Goal: Check status: Check status

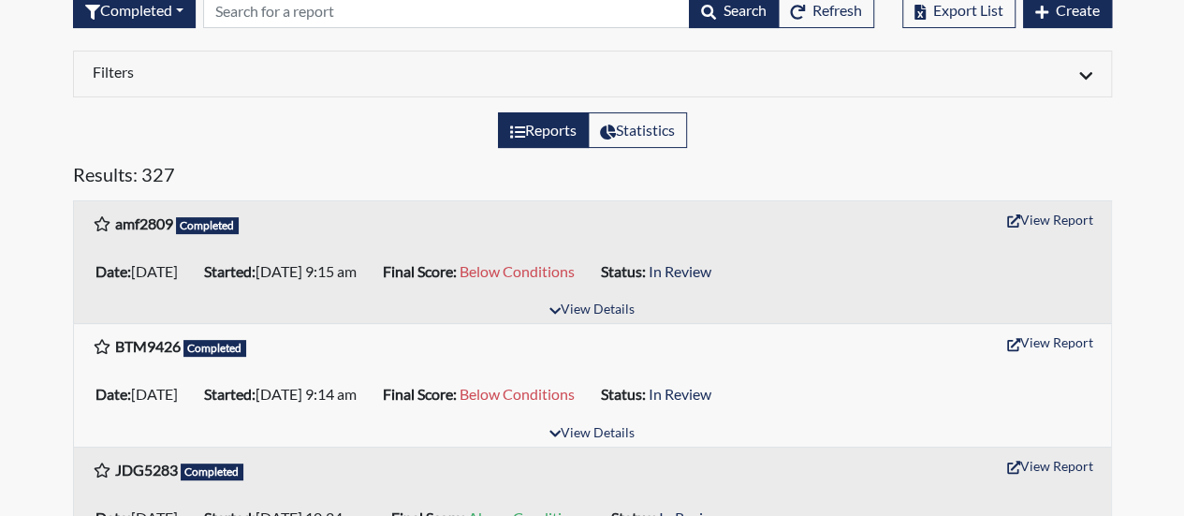
scroll to position [187, 0]
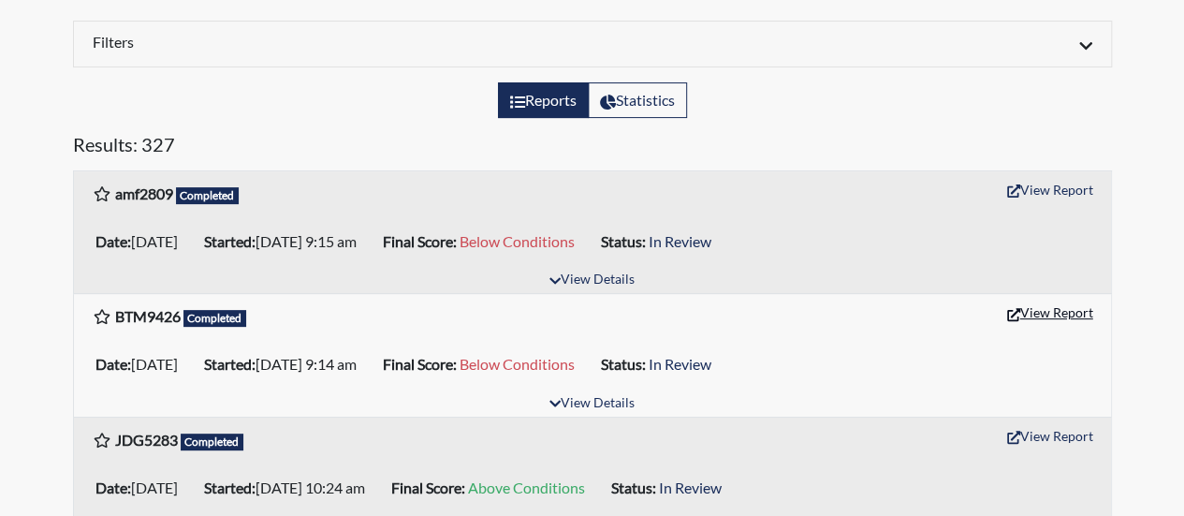
click at [1060, 305] on button "View Report" at bounding box center [1050, 312] width 103 height 29
click at [1073, 306] on button "View Report" at bounding box center [1050, 312] width 103 height 29
click at [1069, 184] on button "View Report" at bounding box center [1050, 189] width 103 height 29
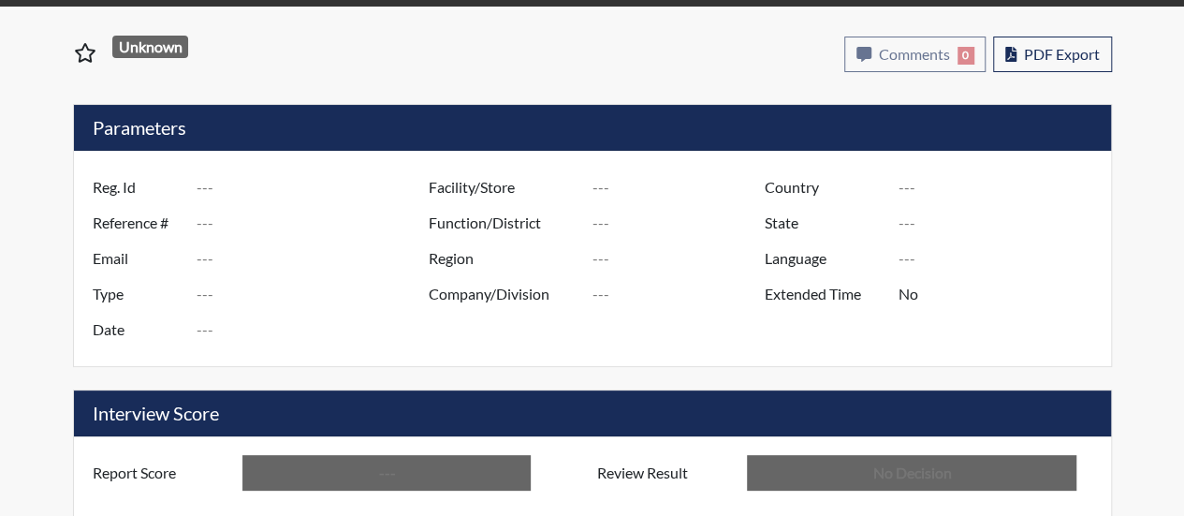
type input "BTM9426"
type input "50748"
type input "---"
type input "Corrections Pre-Employment"
type input "[DATE]"
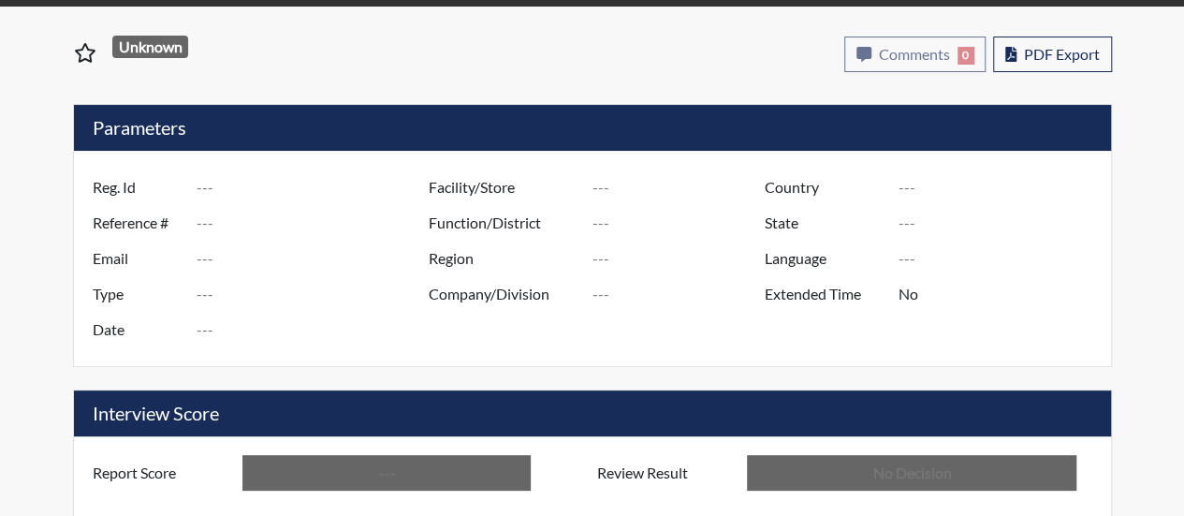
type input "[PERSON_NAME]"
type input "[GEOGRAPHIC_DATA]"
type input "[US_STATE]"
type input "English"
type input "Below Conditions"
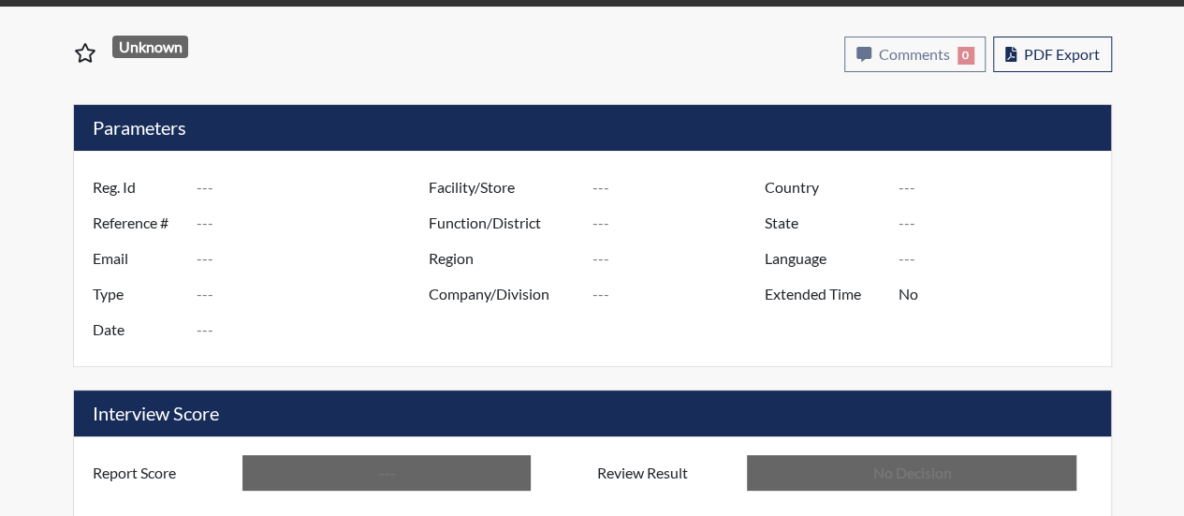
type input "In Review"
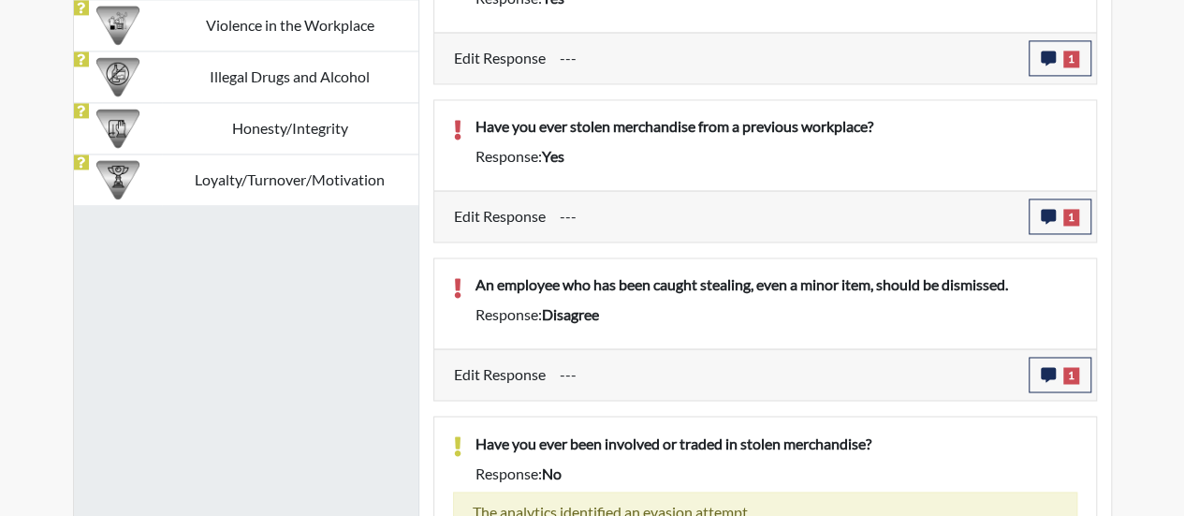
scroll to position [1404, 0]
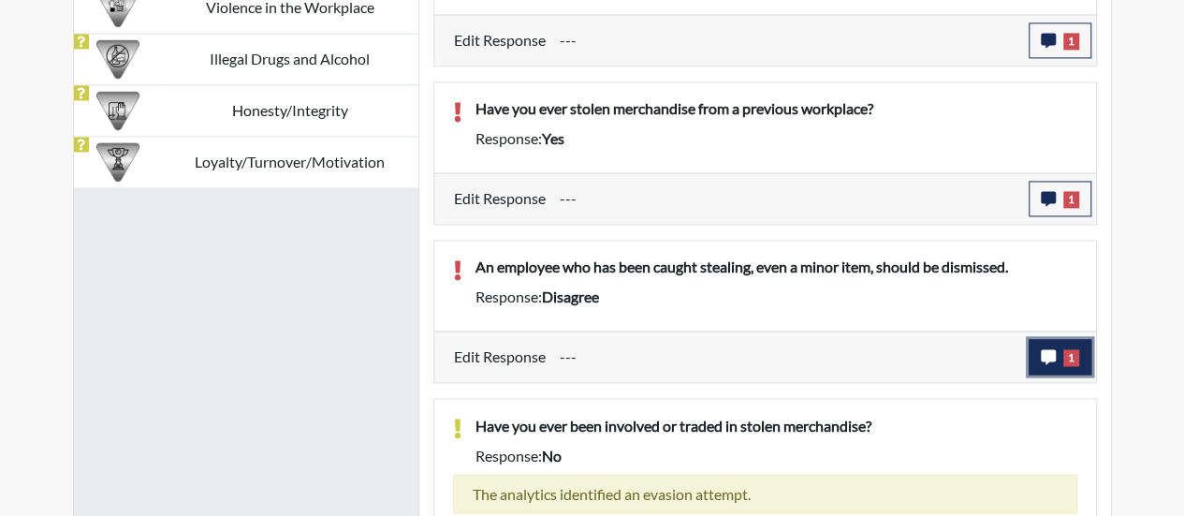
click at [1074, 339] on button "1" at bounding box center [1060, 357] width 63 height 36
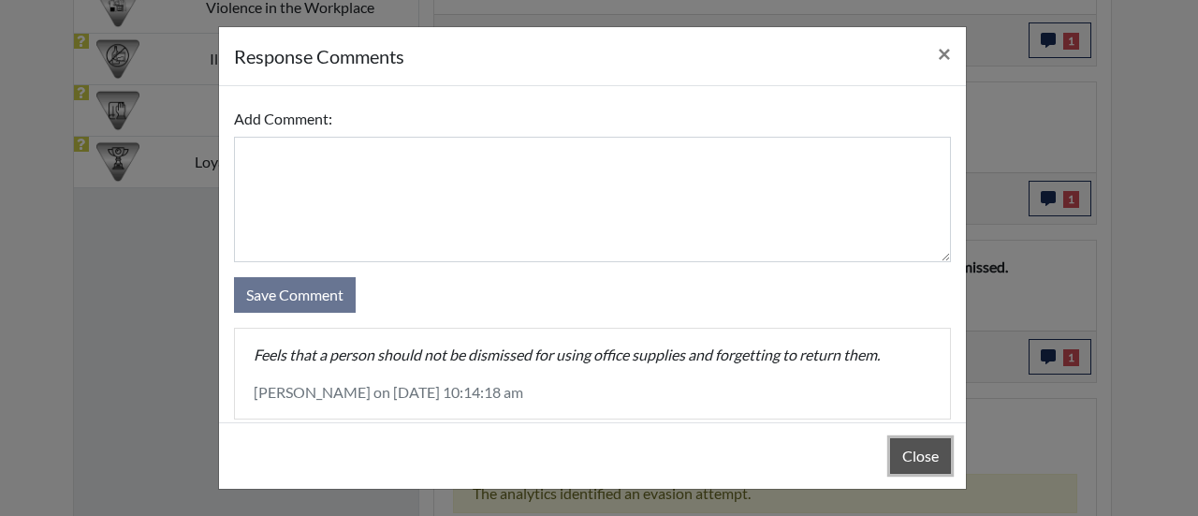
click at [921, 451] on button "Close" at bounding box center [920, 456] width 61 height 36
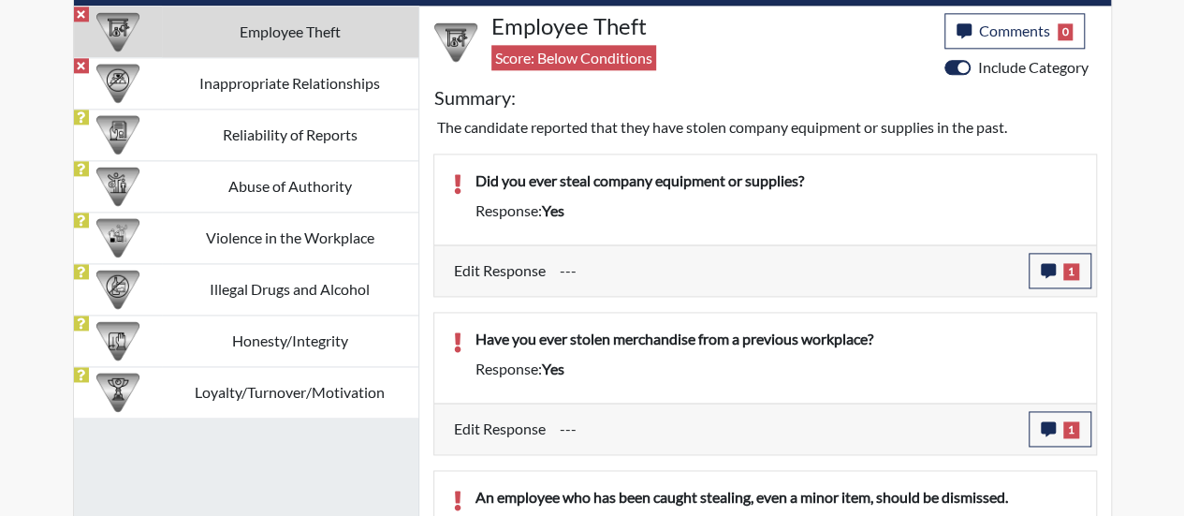
scroll to position [1124, 0]
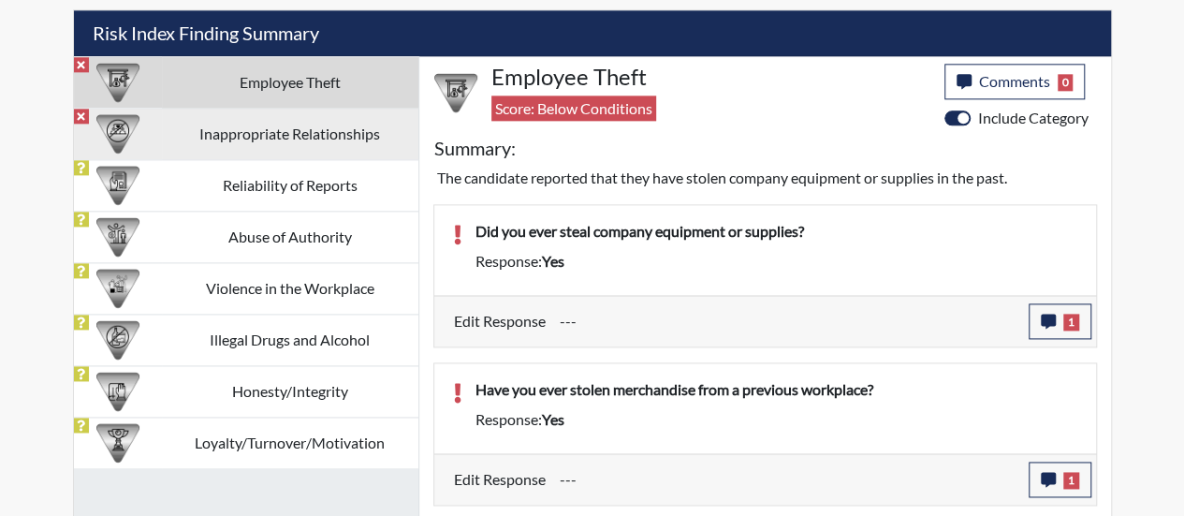
click at [245, 130] on td "Inappropriate Relationships" at bounding box center [290, 133] width 257 height 51
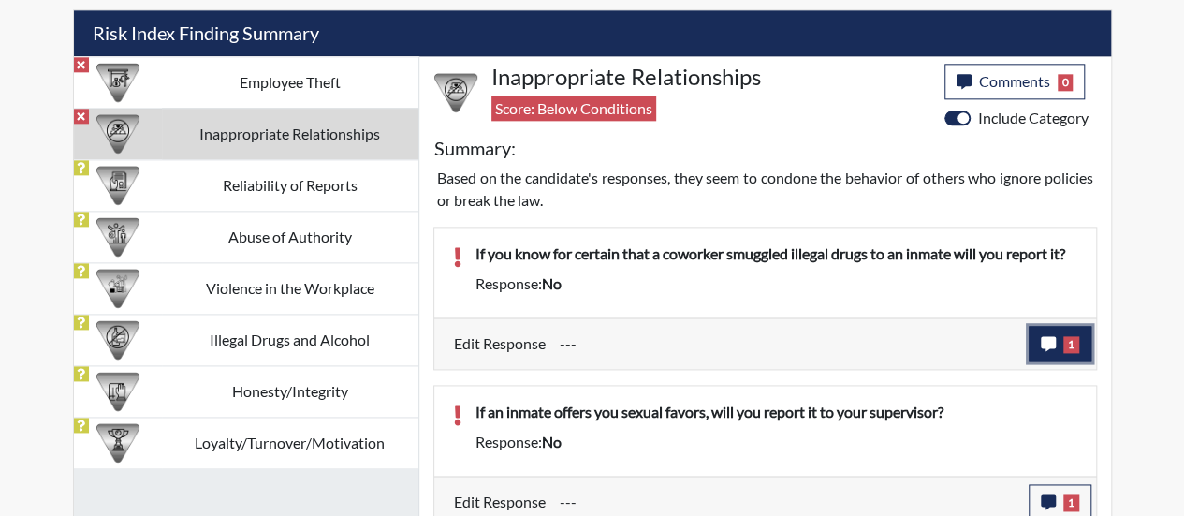
click at [1071, 336] on span "1" at bounding box center [1072, 344] width 16 height 17
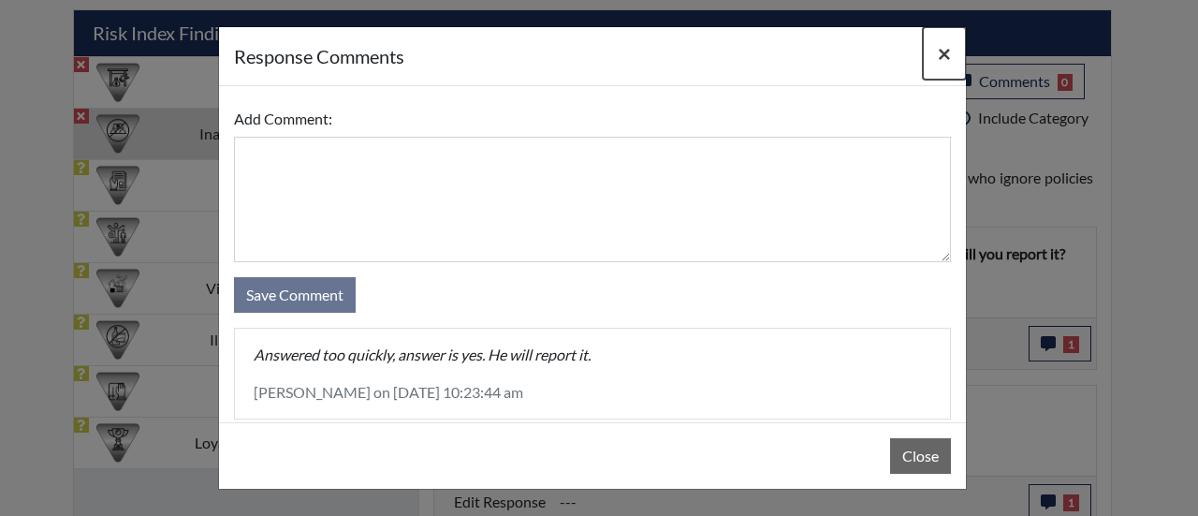
click at [950, 48] on span "×" at bounding box center [944, 52] width 13 height 27
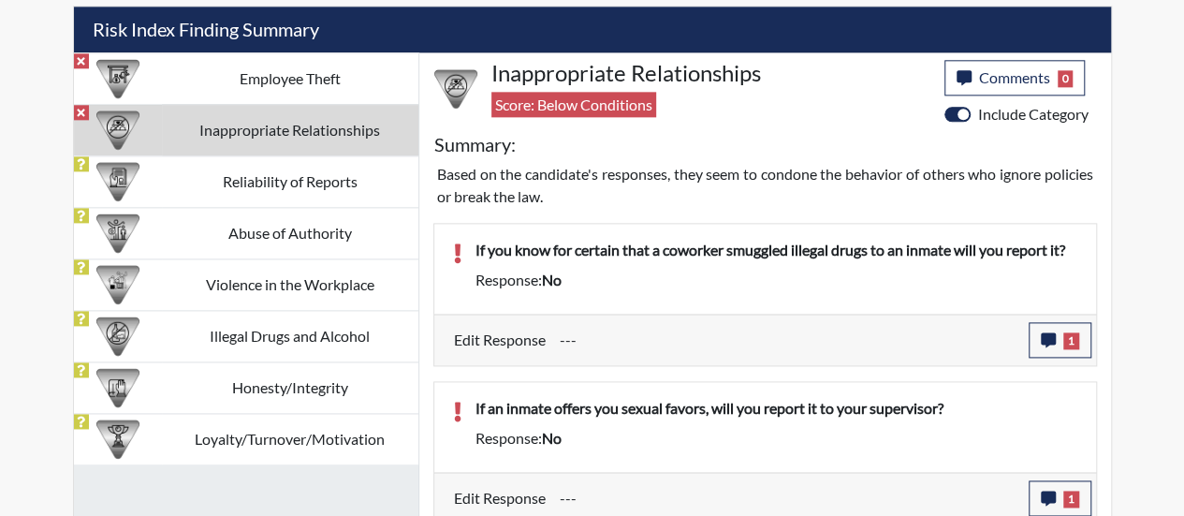
scroll to position [1128, 0]
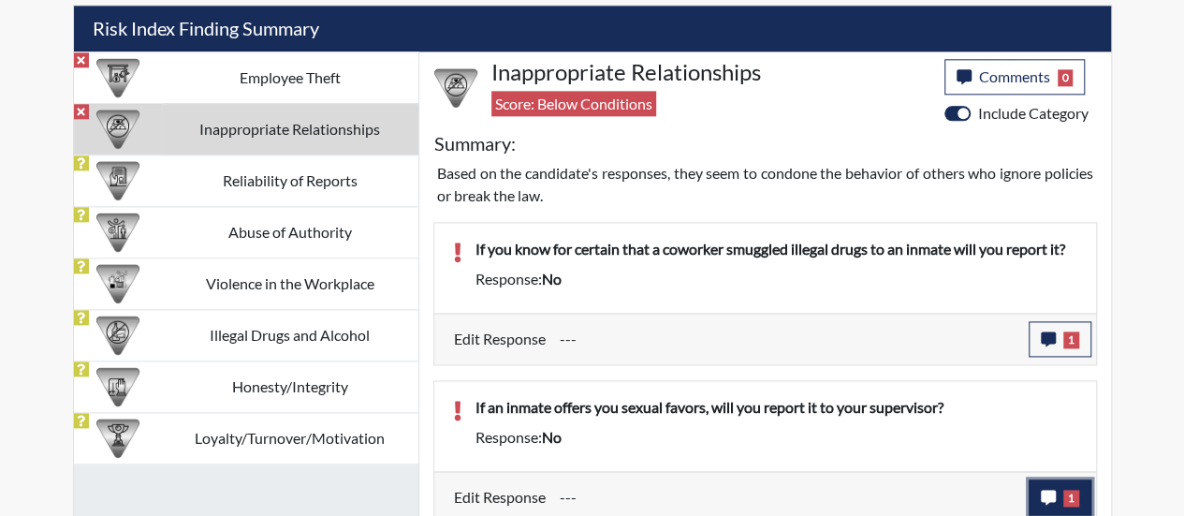
click at [1067, 490] on span "1" at bounding box center [1072, 498] width 16 height 17
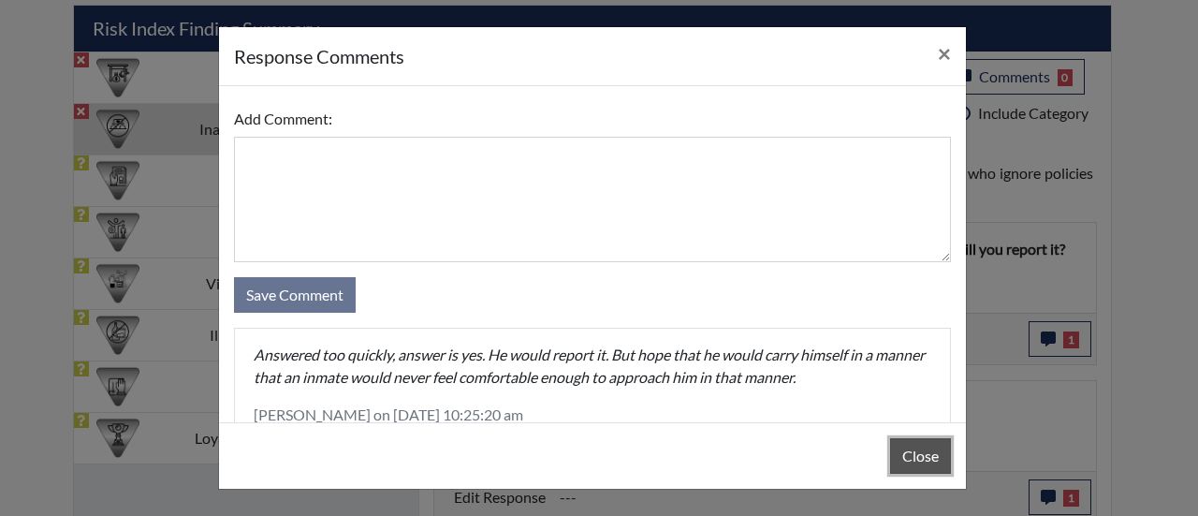
click at [922, 458] on button "Close" at bounding box center [920, 456] width 61 height 36
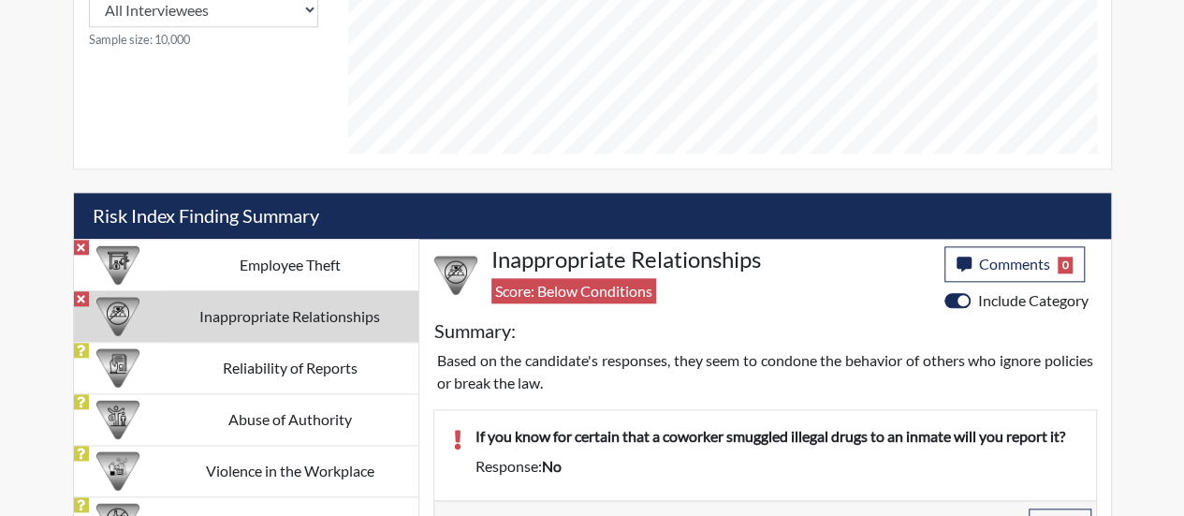
scroll to position [847, 0]
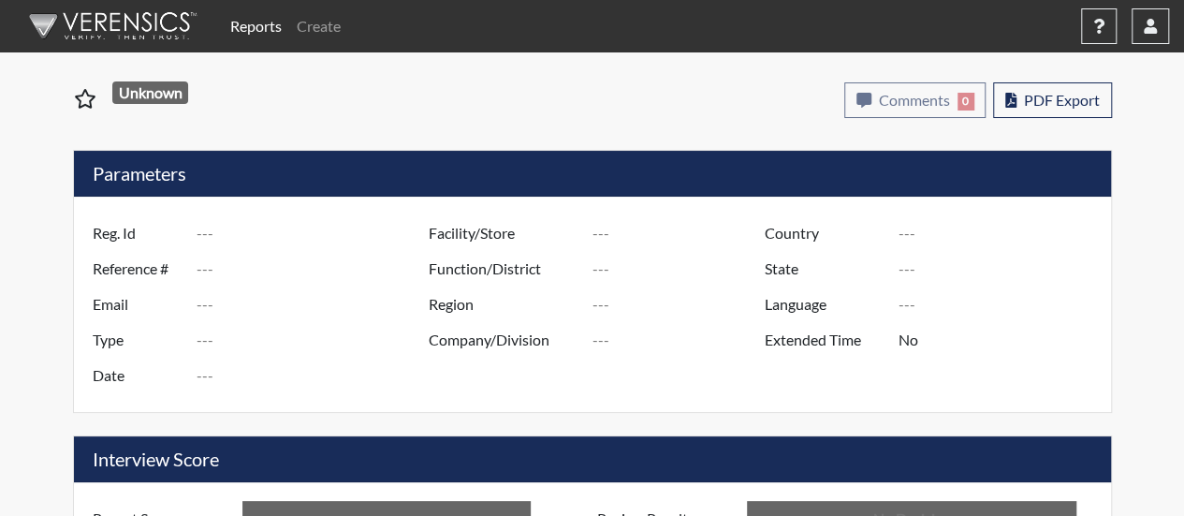
type input "BTM9426"
type input "50748"
type input "---"
type input "Corrections Pre-Employment"
type input "Aug 13, 2025"
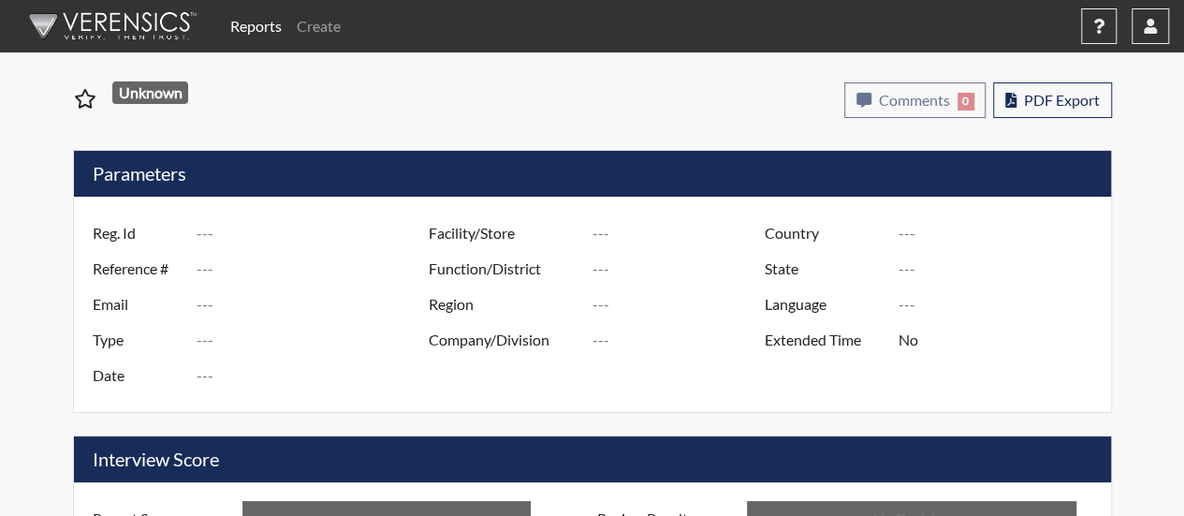
type input "[PERSON_NAME]"
type input "[GEOGRAPHIC_DATA]"
type input "[US_STATE]"
type input "English"
type input "Below Conditions"
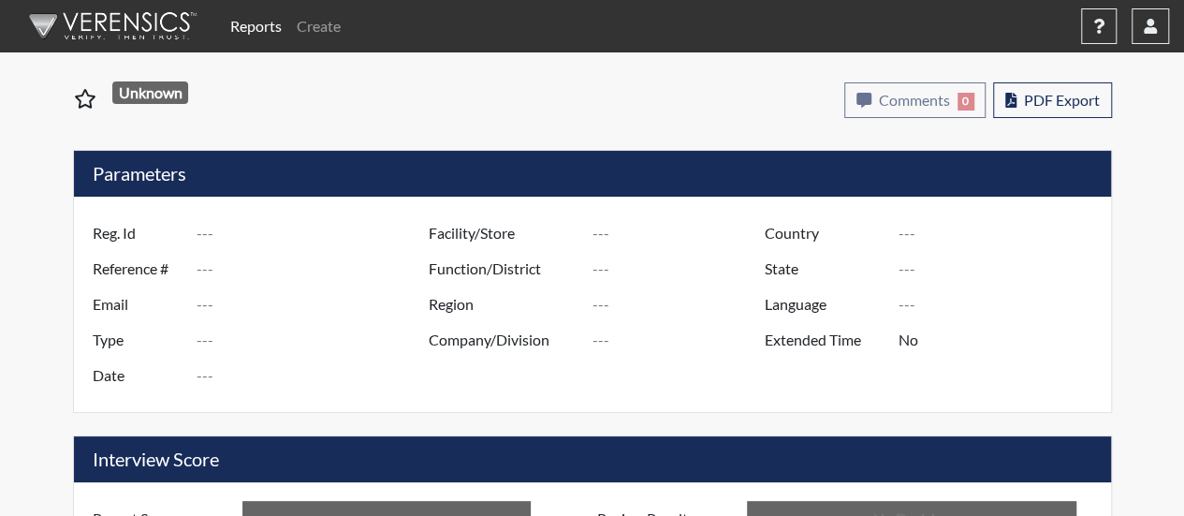
type input "In Review"
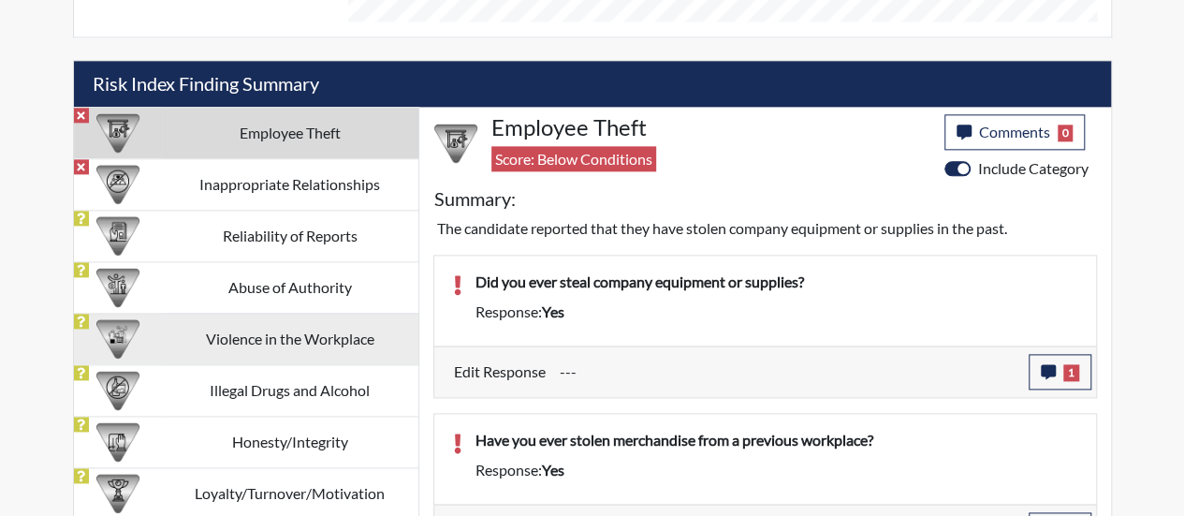
scroll to position [1030, 0]
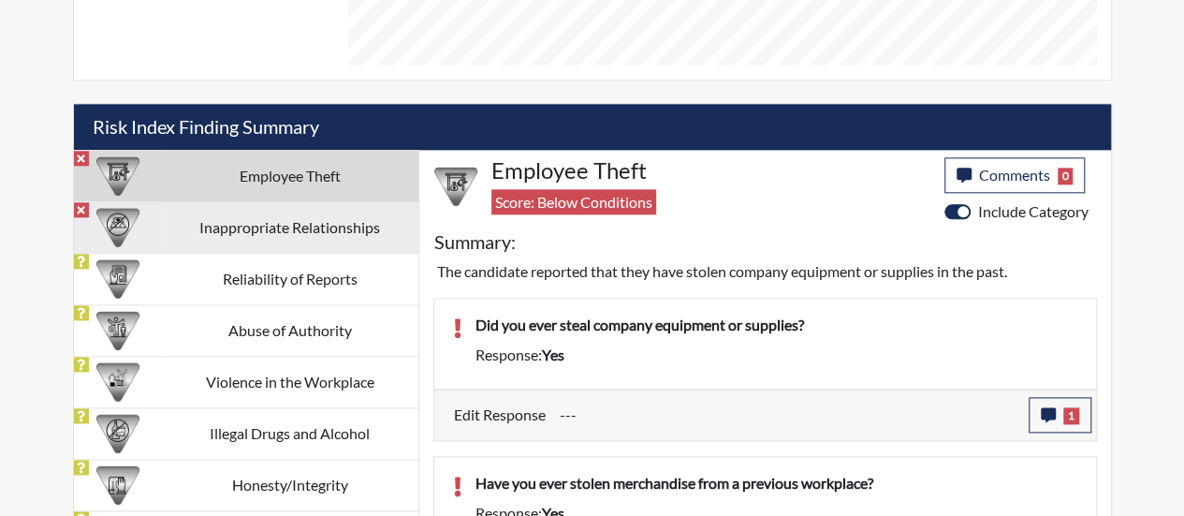
click at [355, 220] on td "Inappropriate Relationships" at bounding box center [290, 226] width 257 height 51
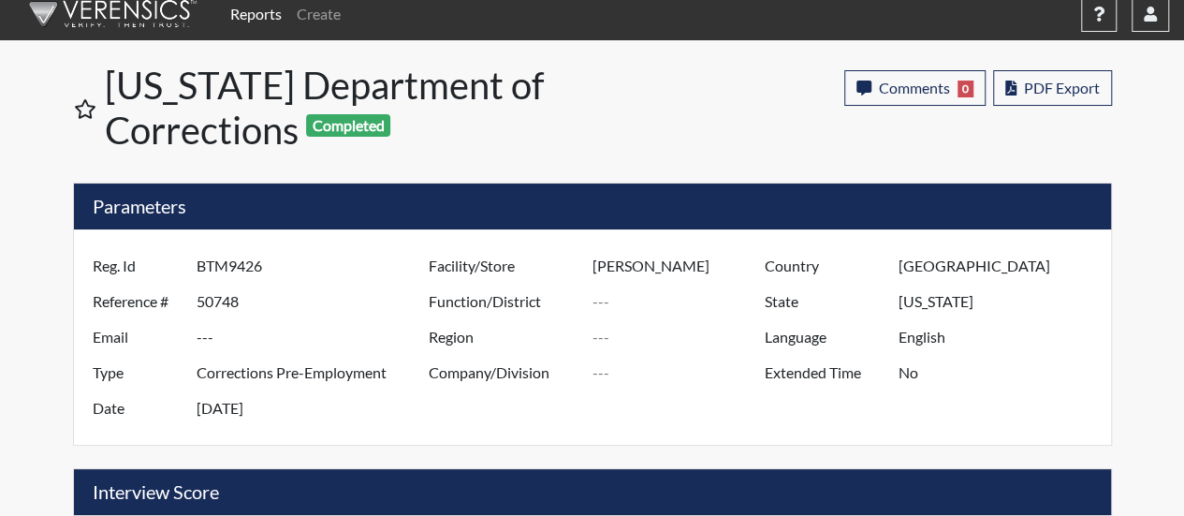
scroll to position [0, 0]
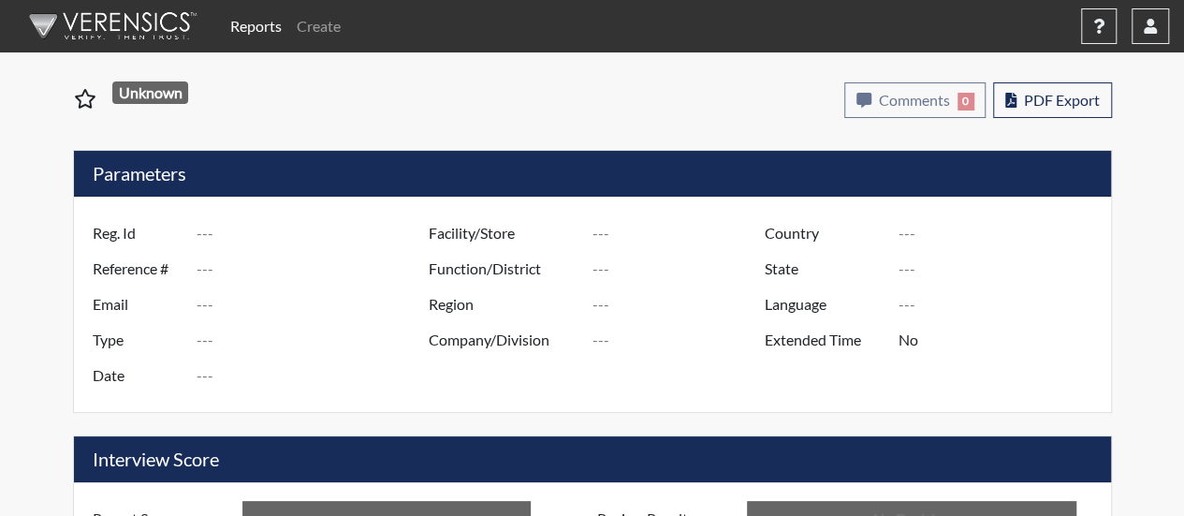
type input "amf2809"
type input "50749"
type input "---"
type input "Corrections Pre-Employment"
type input "[DATE]"
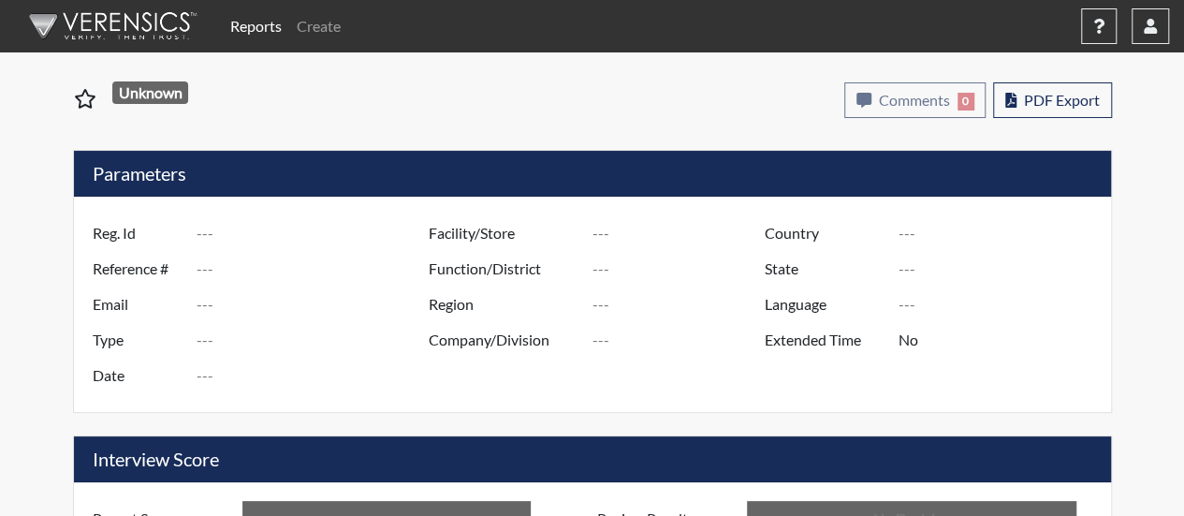
type input "[PERSON_NAME]"
type input "[GEOGRAPHIC_DATA]"
type input "[US_STATE]"
type input "English"
type input "Below Conditions"
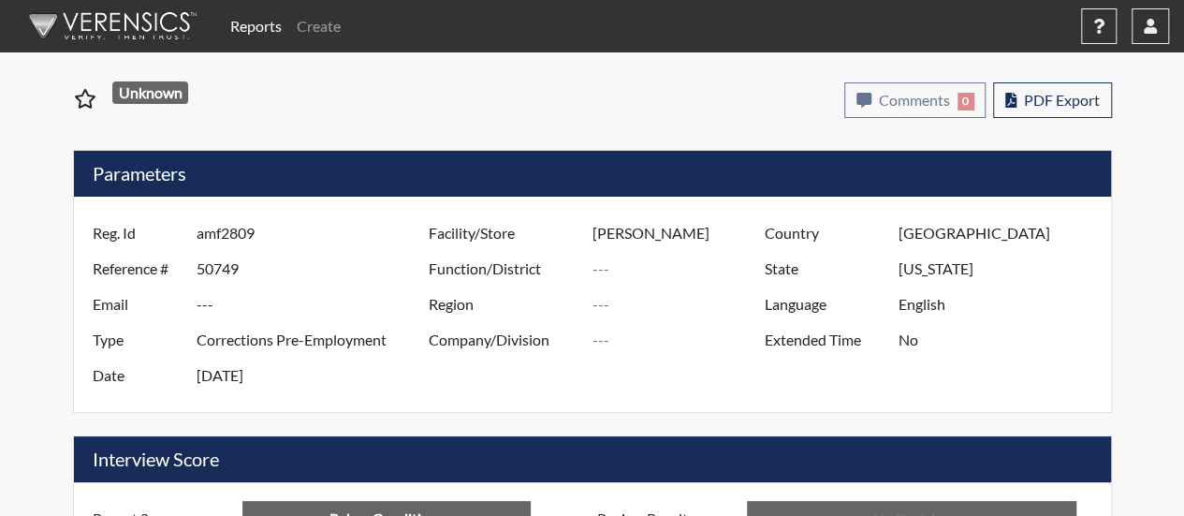
type input "In Review"
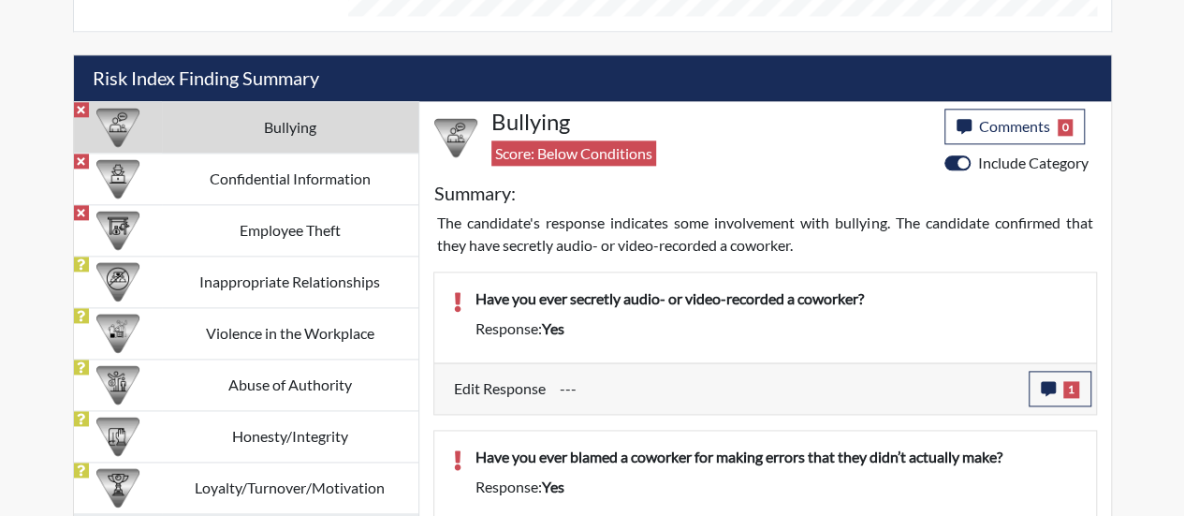
scroll to position [1124, 0]
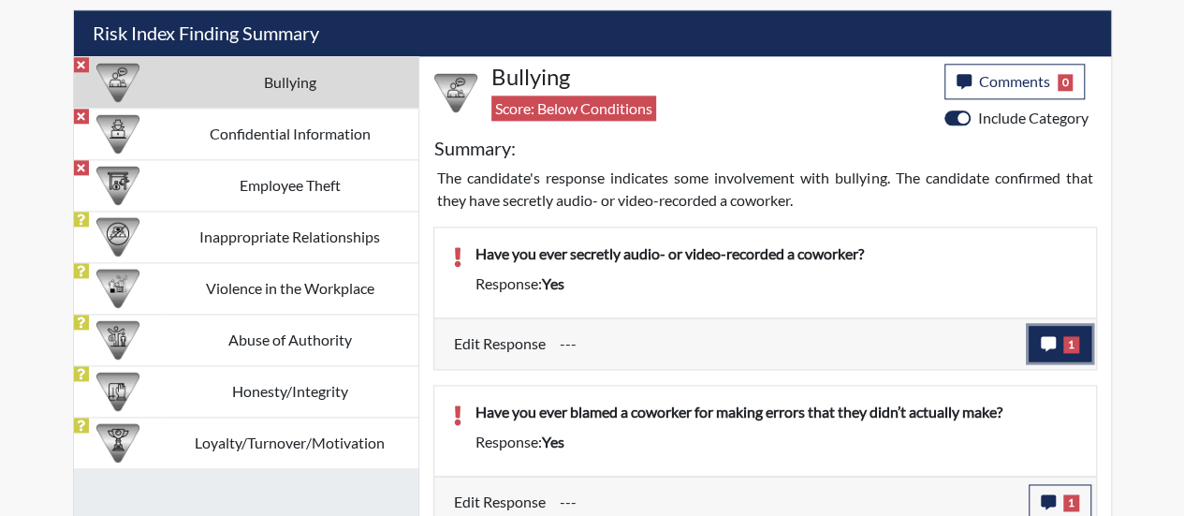
click at [1045, 342] on icon "button" at bounding box center [1048, 343] width 15 height 15
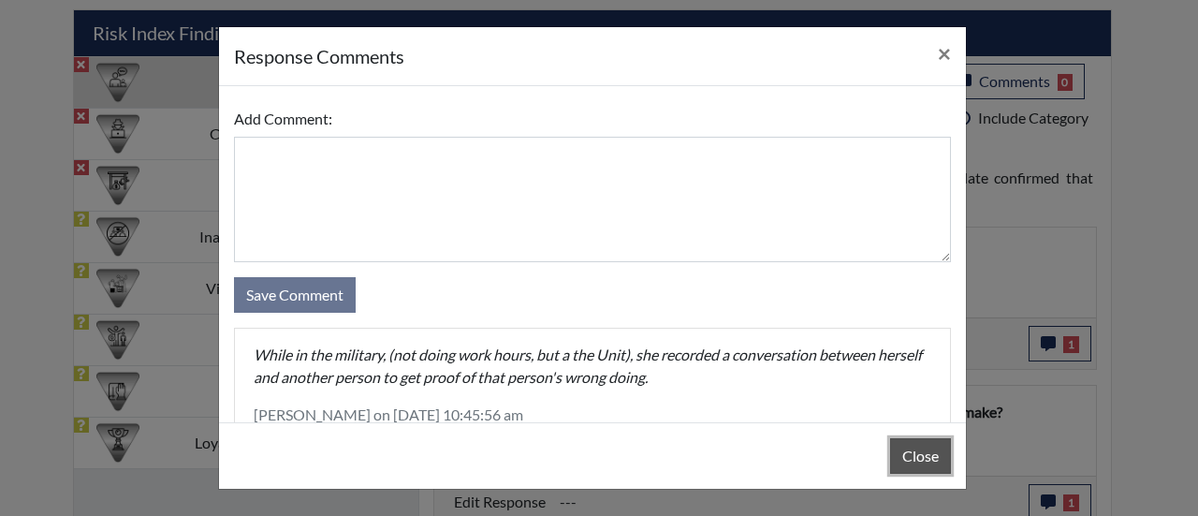
click at [927, 455] on button "Close" at bounding box center [920, 456] width 61 height 36
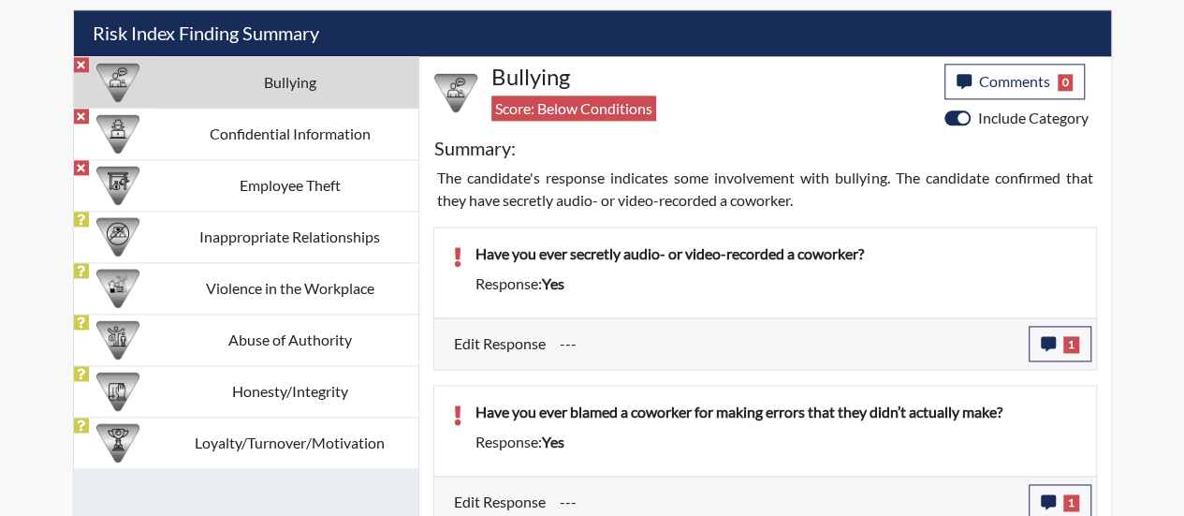
scroll to position [1217, 0]
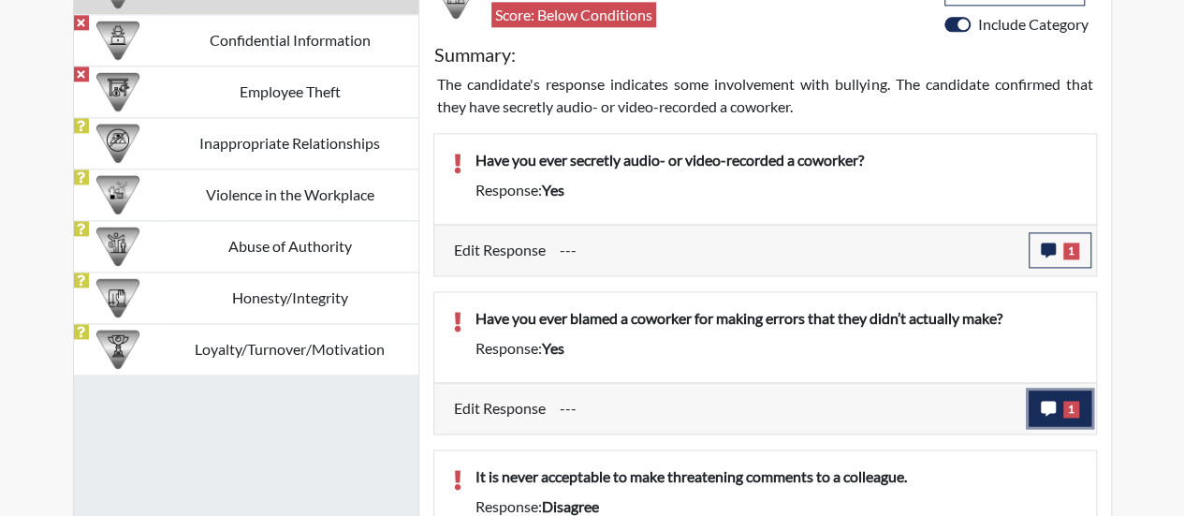
click at [1069, 401] on span "1" at bounding box center [1072, 409] width 16 height 17
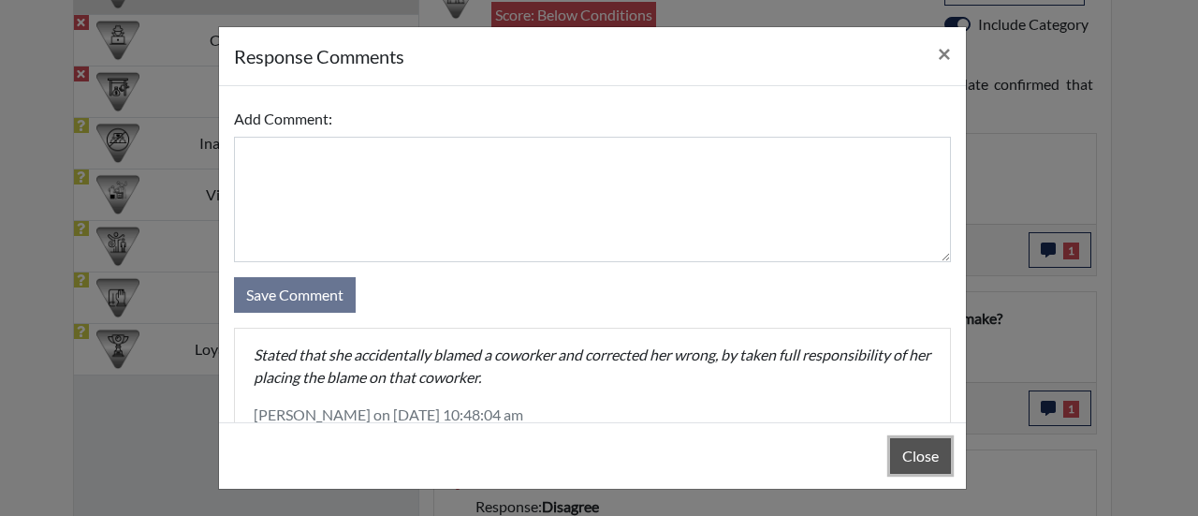
click at [913, 452] on button "Close" at bounding box center [920, 456] width 61 height 36
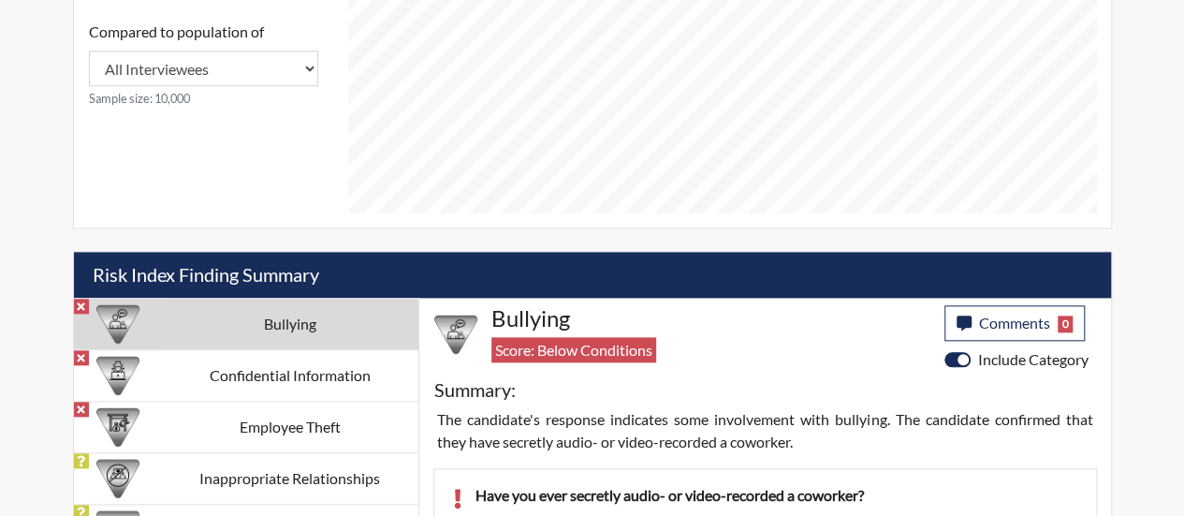
scroll to position [881, 0]
